Goal: Information Seeking & Learning: Learn about a topic

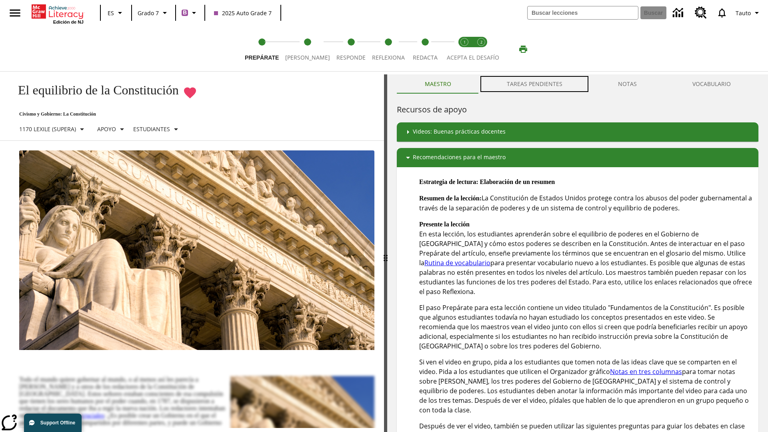
click at [535, 84] on button "TAREAS PENDIENTES" at bounding box center [534, 83] width 111 height 19
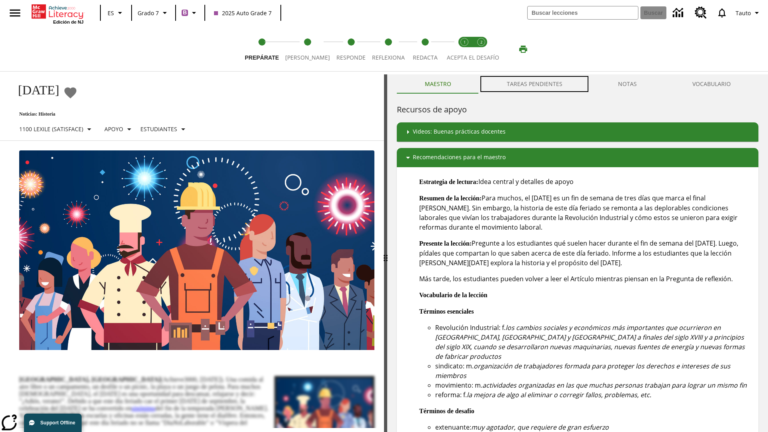
click at [535, 84] on button "TAREAS PENDIENTES" at bounding box center [534, 83] width 111 height 19
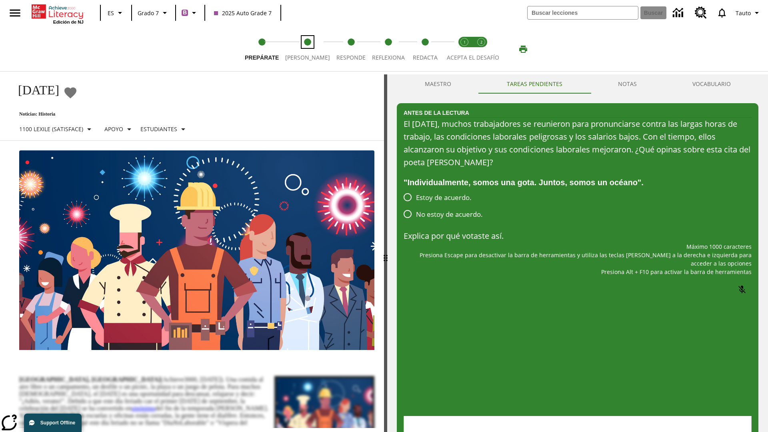
click at [301, 49] on span "[PERSON_NAME]" at bounding box center [307, 54] width 45 height 14
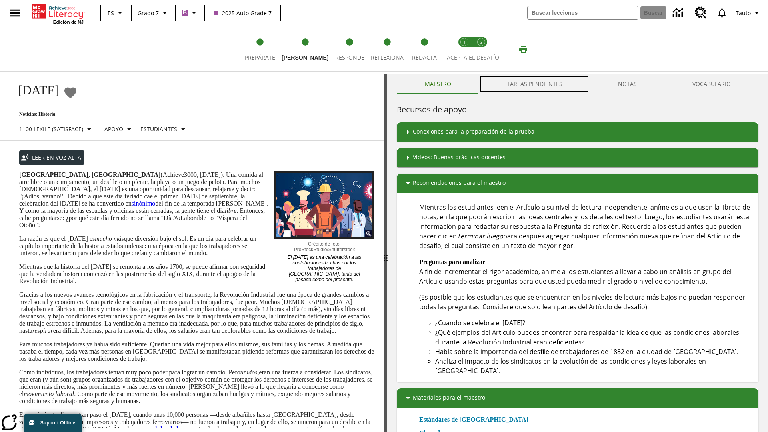
scroll to position [0, 0]
click at [535, 84] on button "TAREAS PENDIENTES" at bounding box center [534, 83] width 111 height 19
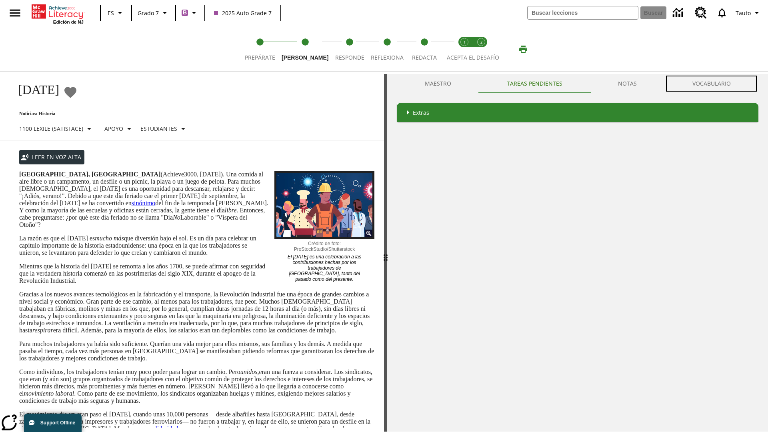
click at [711, 84] on button "VOCABULARIO" at bounding box center [711, 83] width 94 height 19
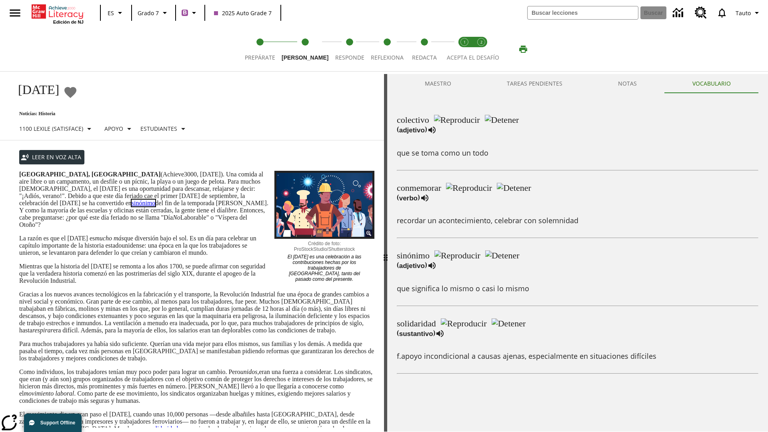
click at [132, 206] on link "sinónimo" at bounding box center [144, 203] width 24 height 7
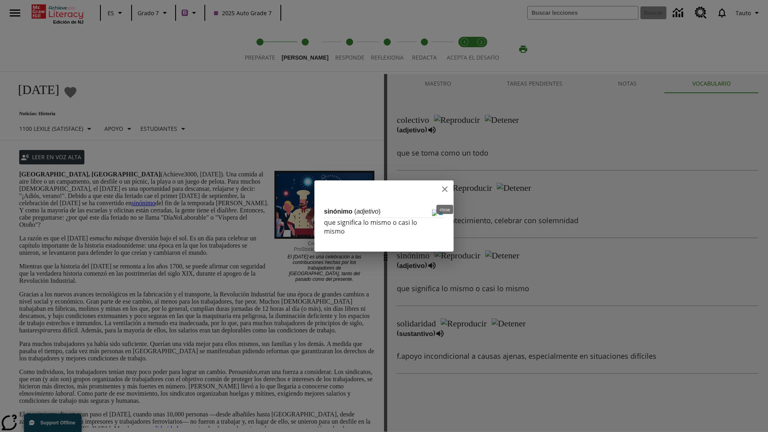
click at [445, 190] on icon "close" at bounding box center [445, 189] width 6 height 6
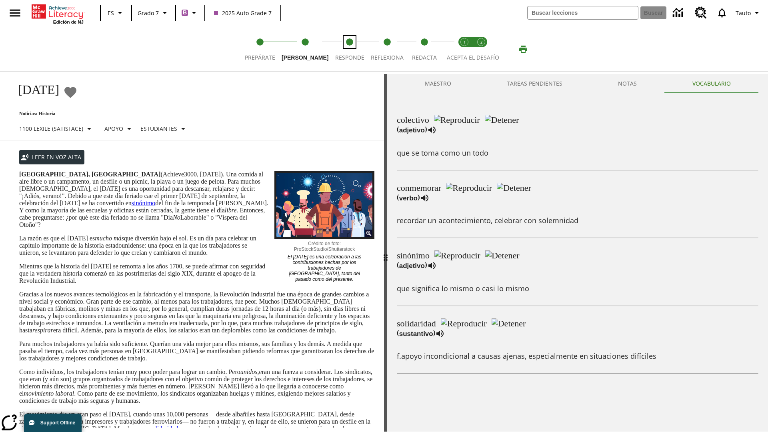
click at [341, 49] on span "Responde" at bounding box center [349, 54] width 29 height 14
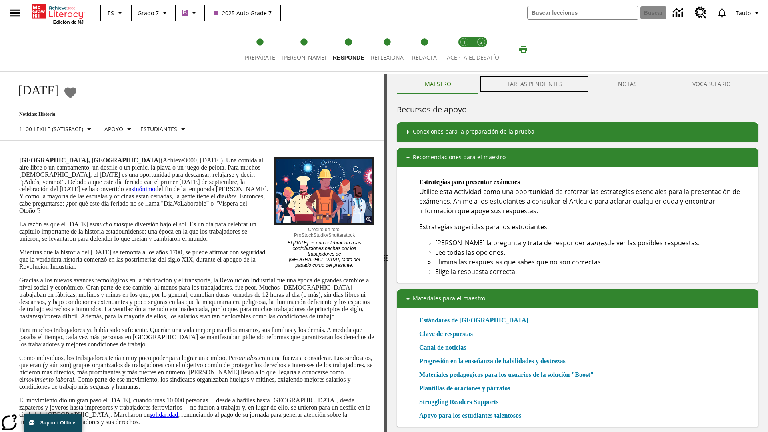
scroll to position [0, 0]
click at [535, 84] on button "TAREAS PENDIENTES" at bounding box center [534, 83] width 111 height 19
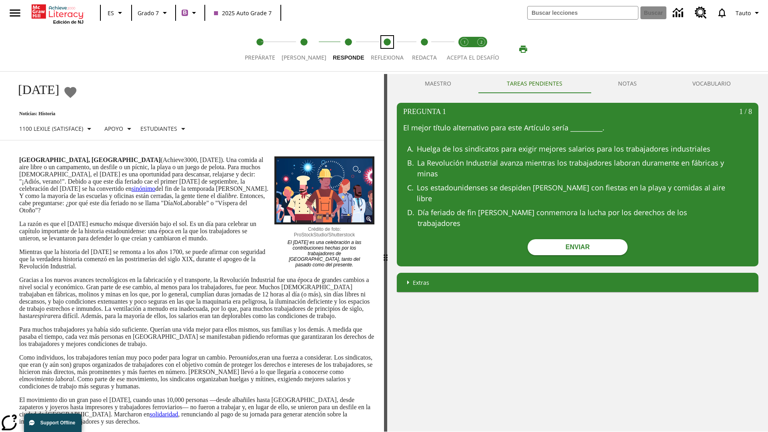
click at [382, 49] on span "Reflexiona" at bounding box center [387, 54] width 33 height 14
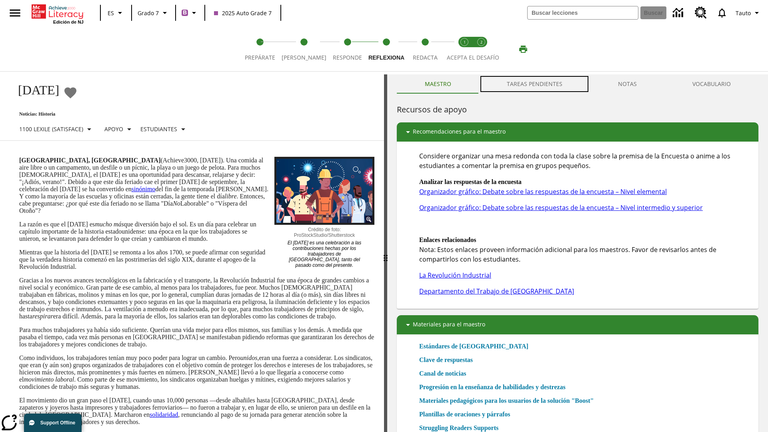
scroll to position [0, 0]
click at [535, 84] on button "TAREAS PENDIENTES" at bounding box center [534, 83] width 111 height 19
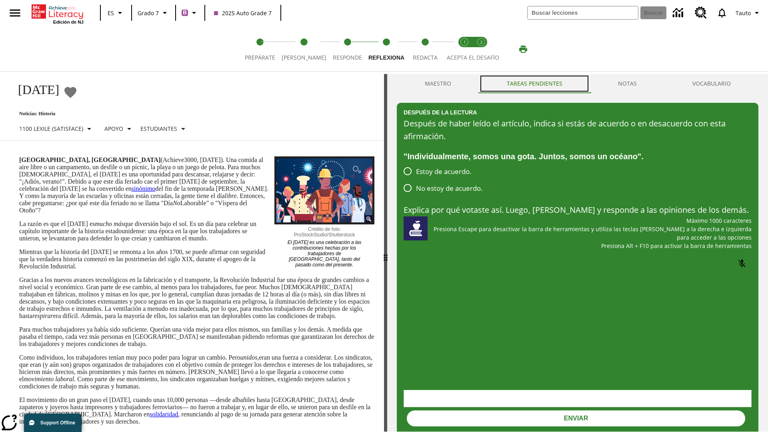
scroll to position [0, 0]
click at [422, 49] on span "Redacta" at bounding box center [425, 54] width 25 height 14
